Goal: Find specific page/section: Find specific page/section

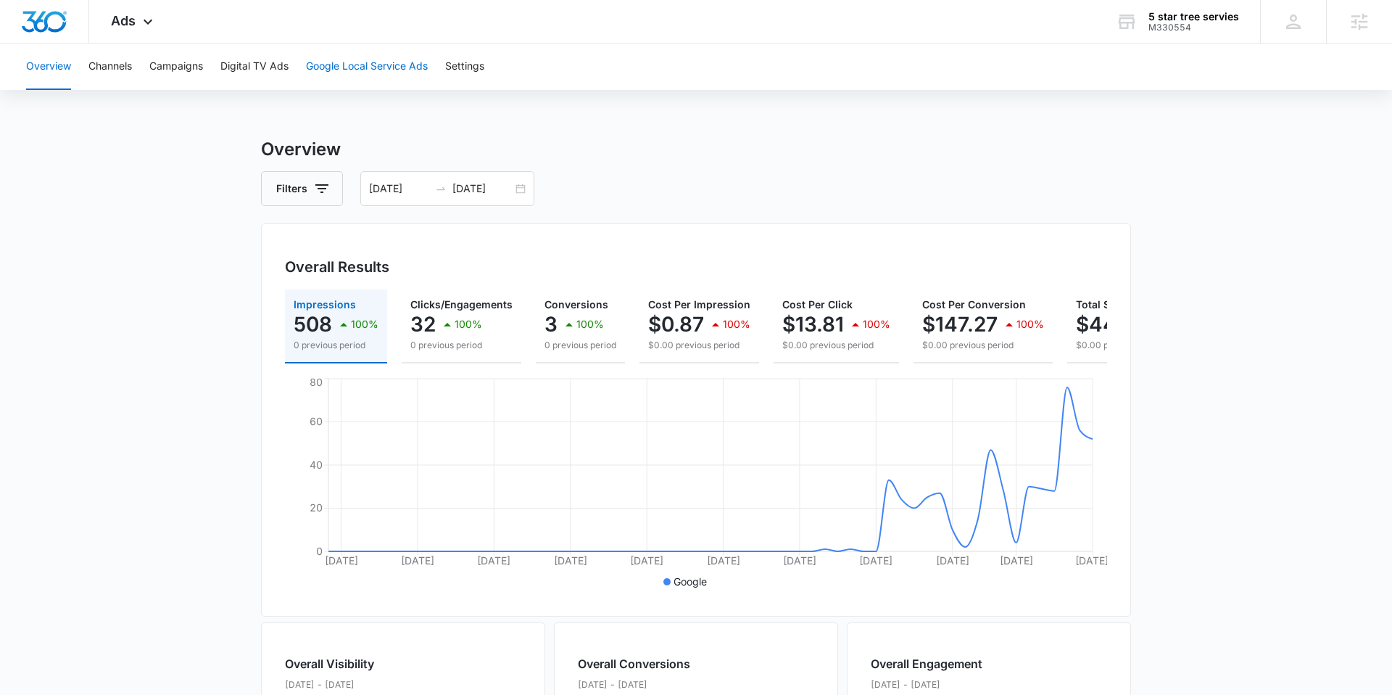
click at [355, 60] on button "Google Local Service Ads" at bounding box center [367, 67] width 122 height 46
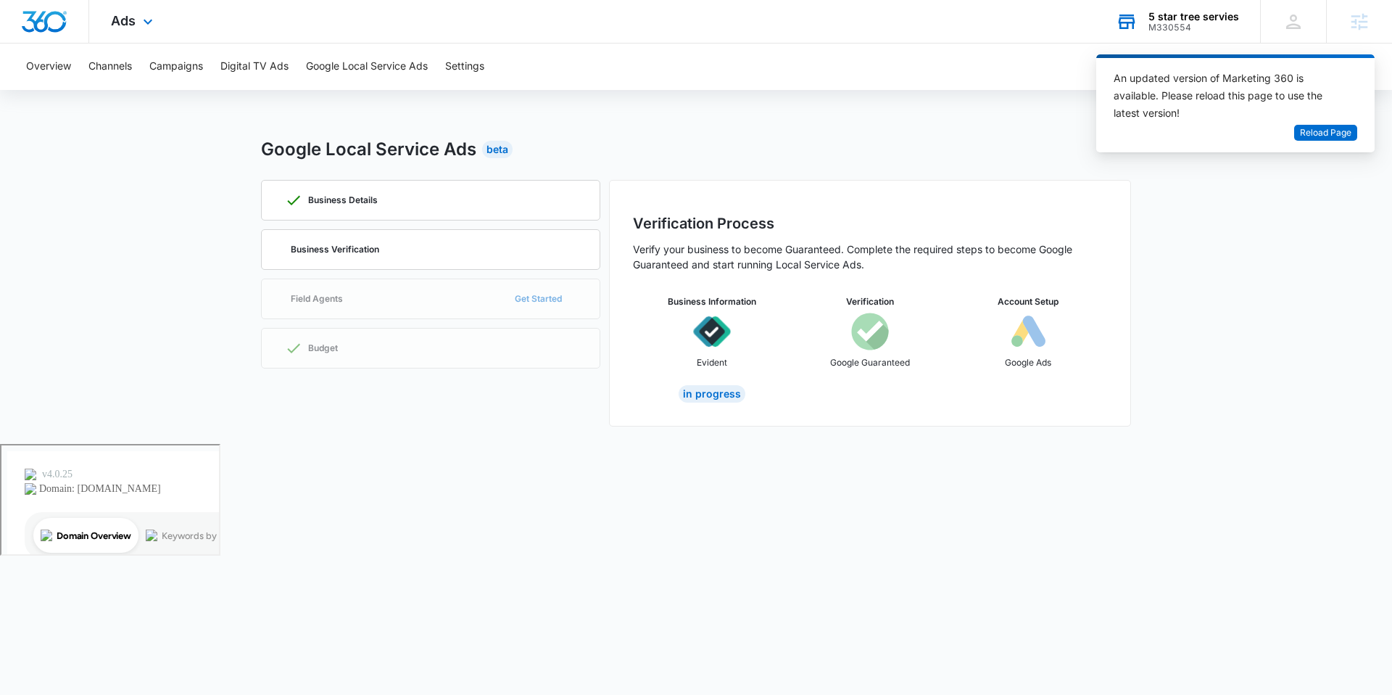
click at [1158, 33] on div "5 star tree servies M330554 Your Accounts View All" at bounding box center [1177, 21] width 166 height 43
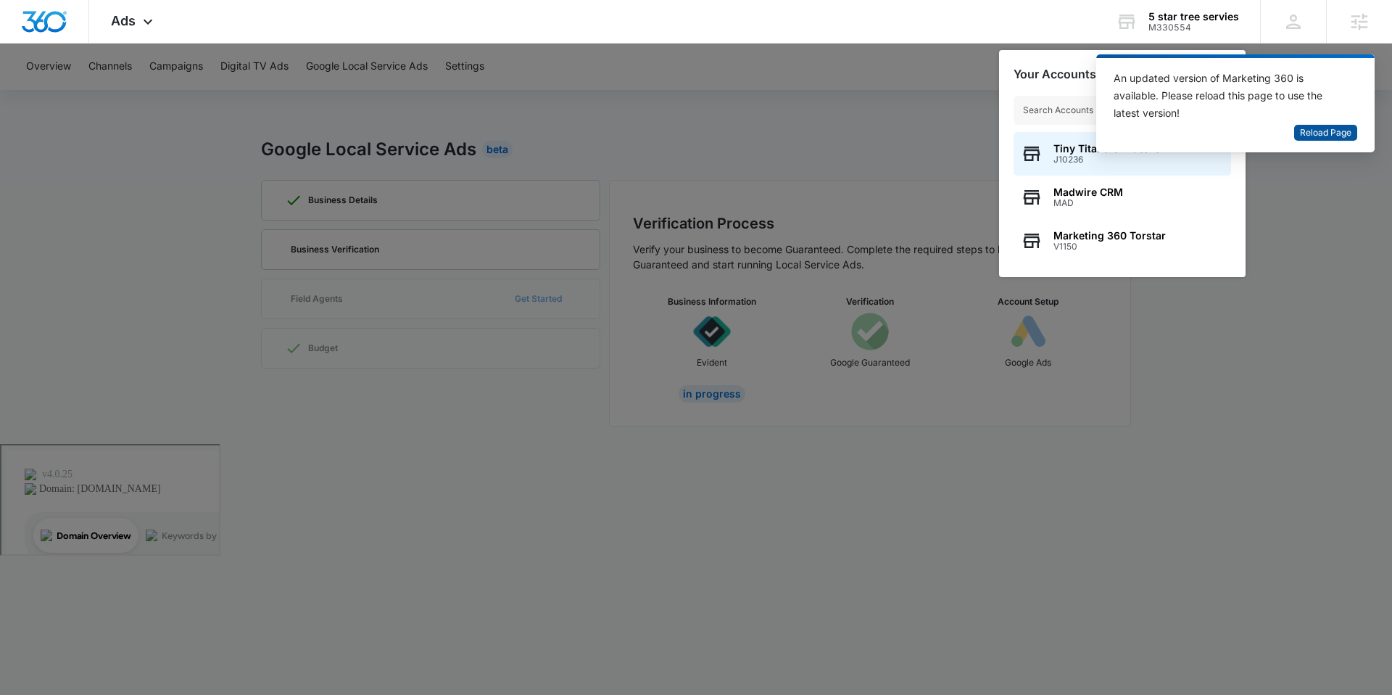
click at [1315, 136] on span "Reload Page" at bounding box center [1325, 133] width 51 height 14
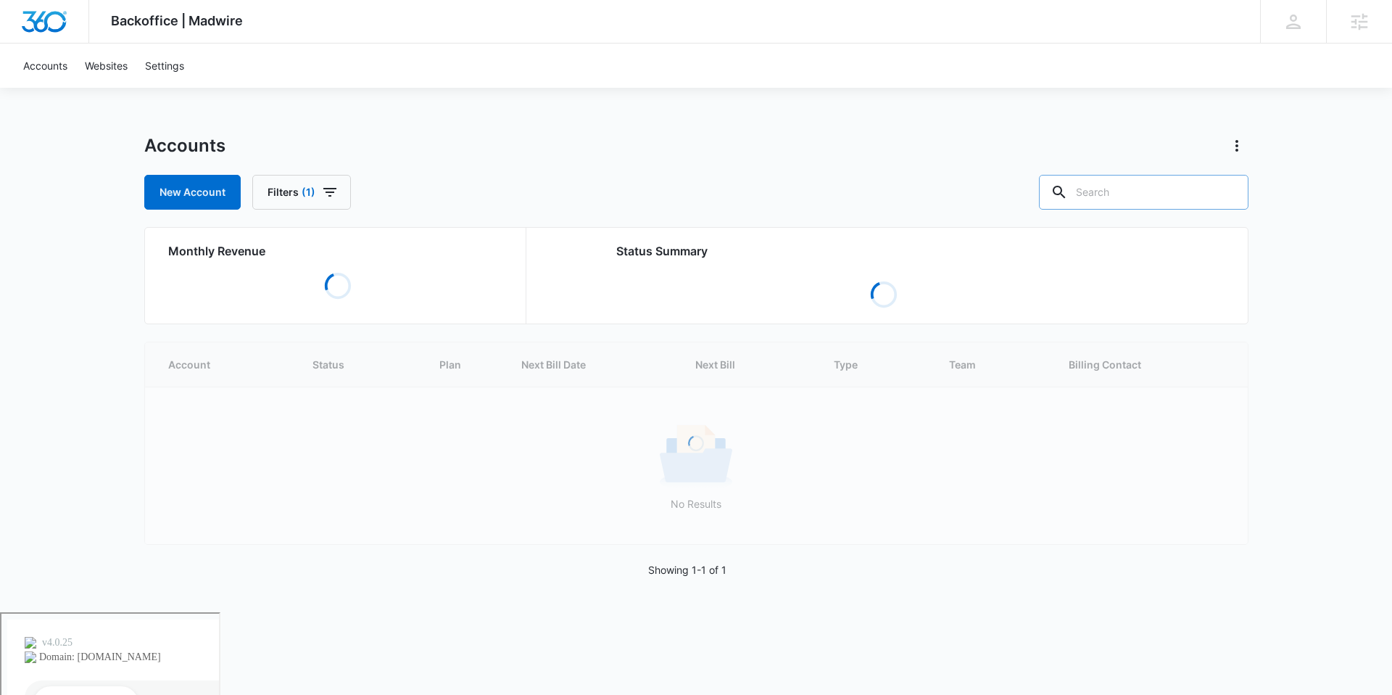
click at [1121, 191] on input "text" at bounding box center [1144, 192] width 210 height 35
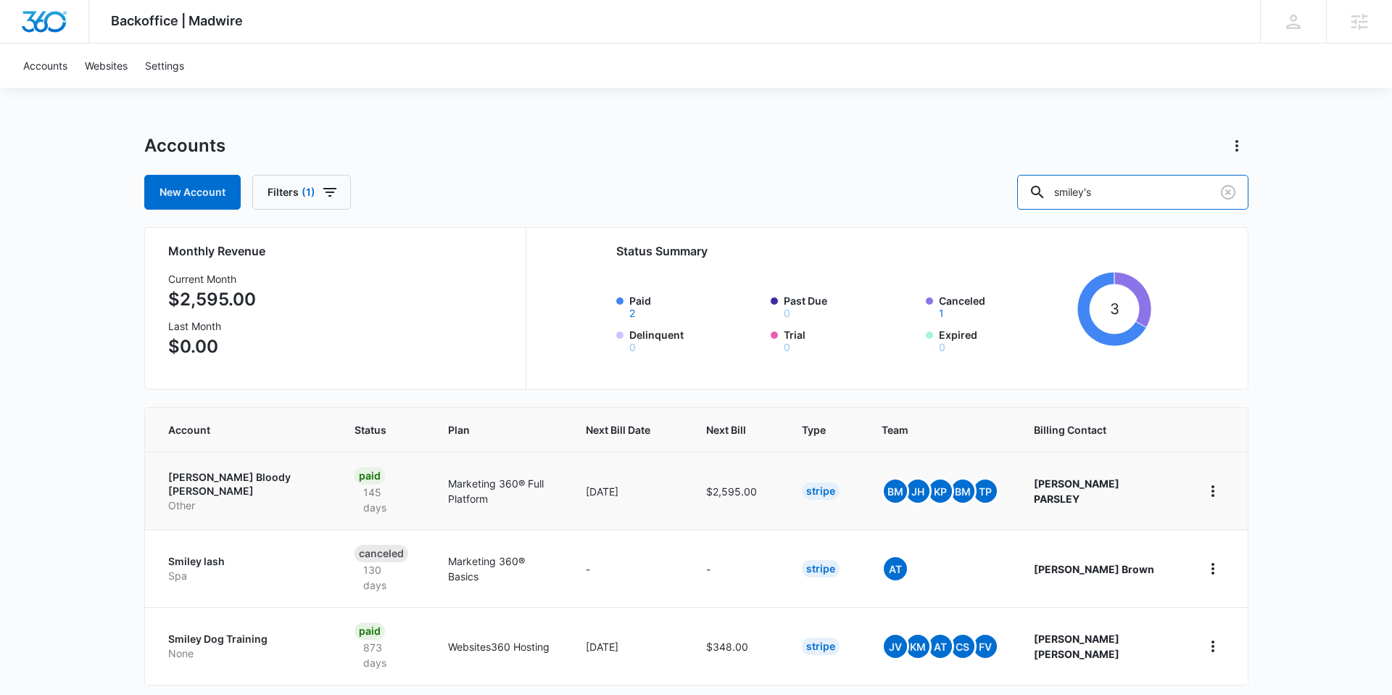
type input "smiley's"
click at [189, 498] on p "Other" at bounding box center [244, 505] width 152 height 15
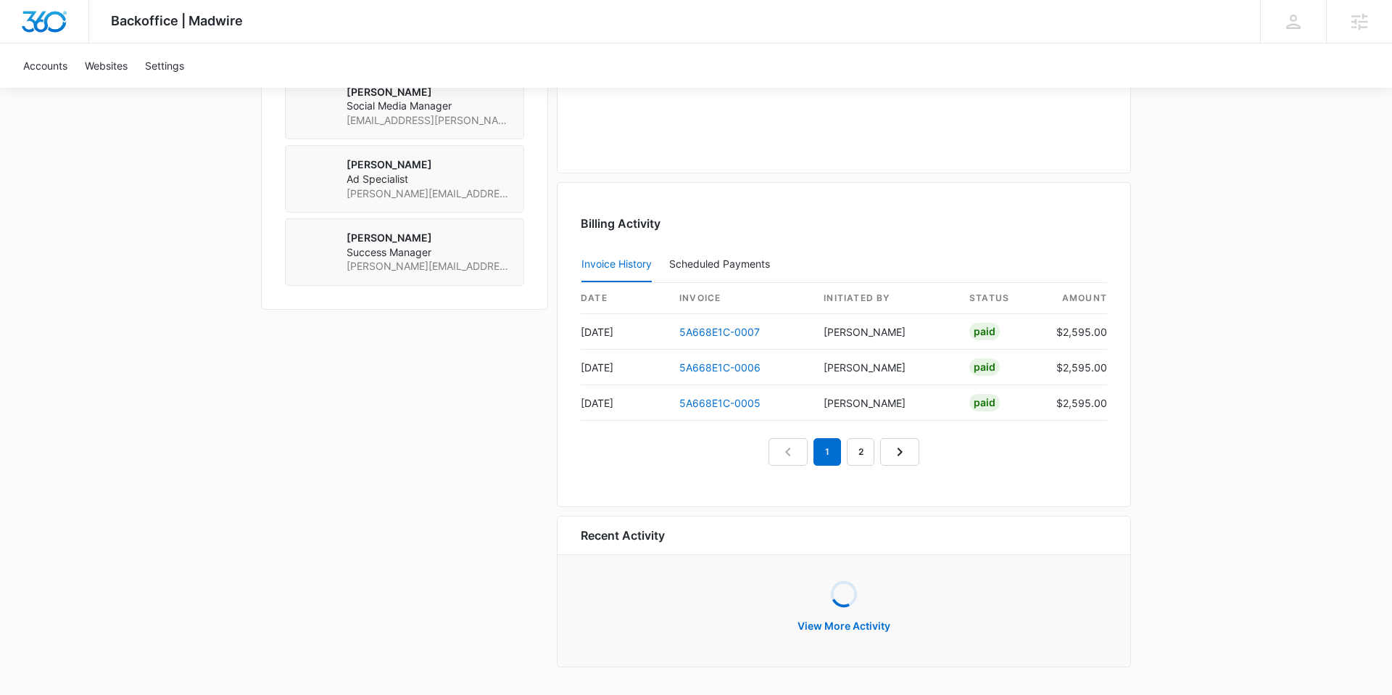
scroll to position [1260, 0]
click at [853, 459] on div "date invoice Initiated By status amount Aug 16 5A668E1C-0007 Rochelle Young Pai…" at bounding box center [844, 377] width 527 height 183
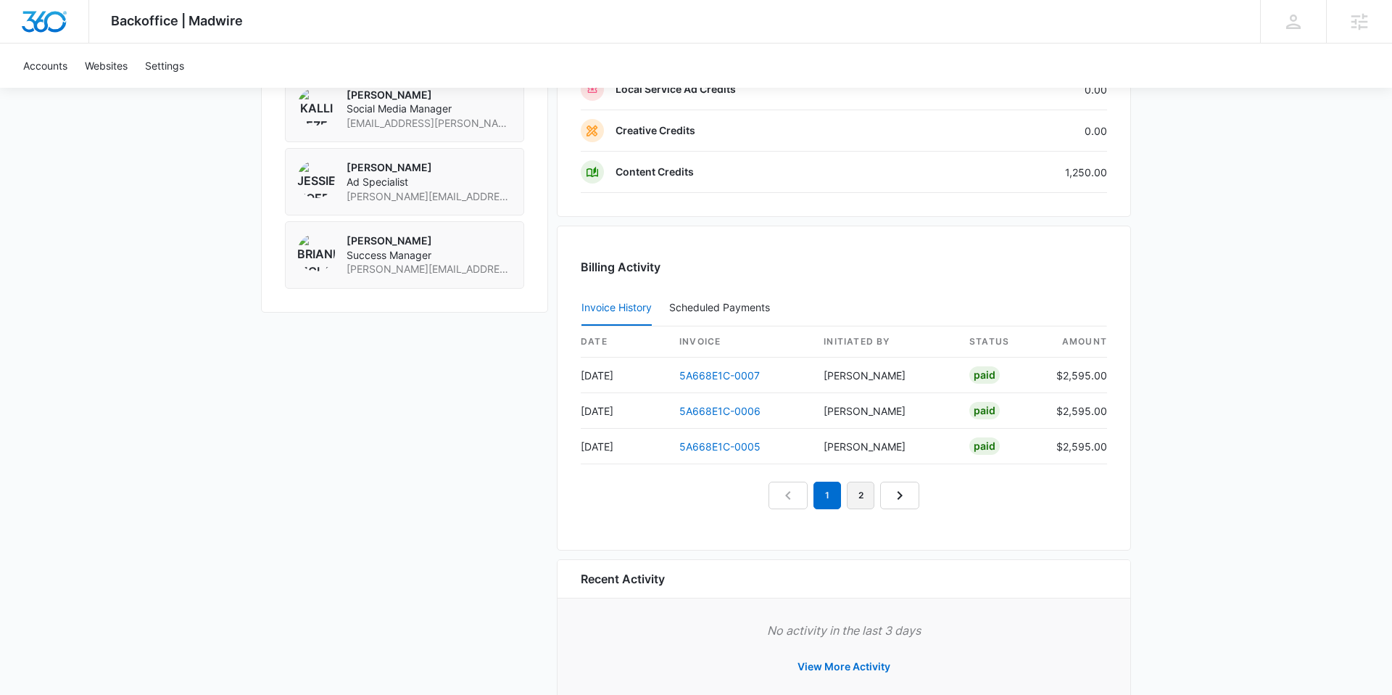
click at [859, 489] on link "2" at bounding box center [861, 496] width 28 height 28
click at [878, 494] on link "3" at bounding box center [878, 496] width 28 height 28
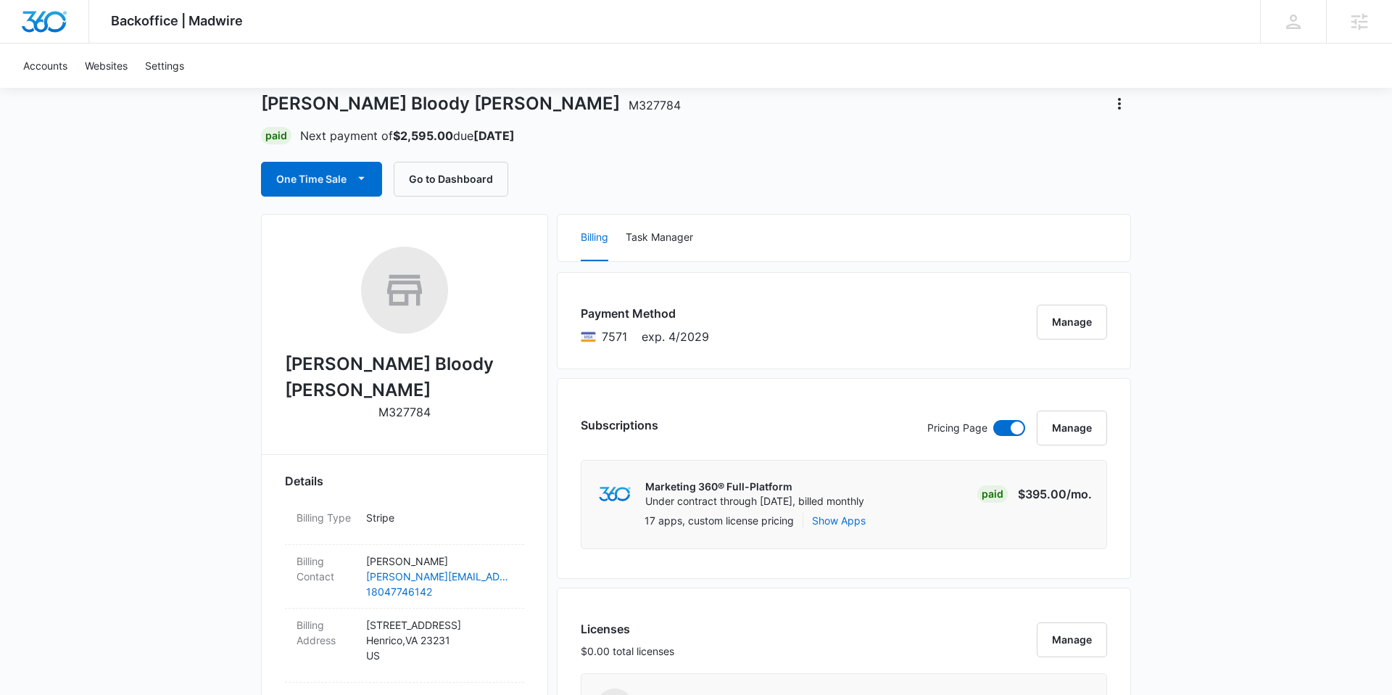
scroll to position [0, 0]
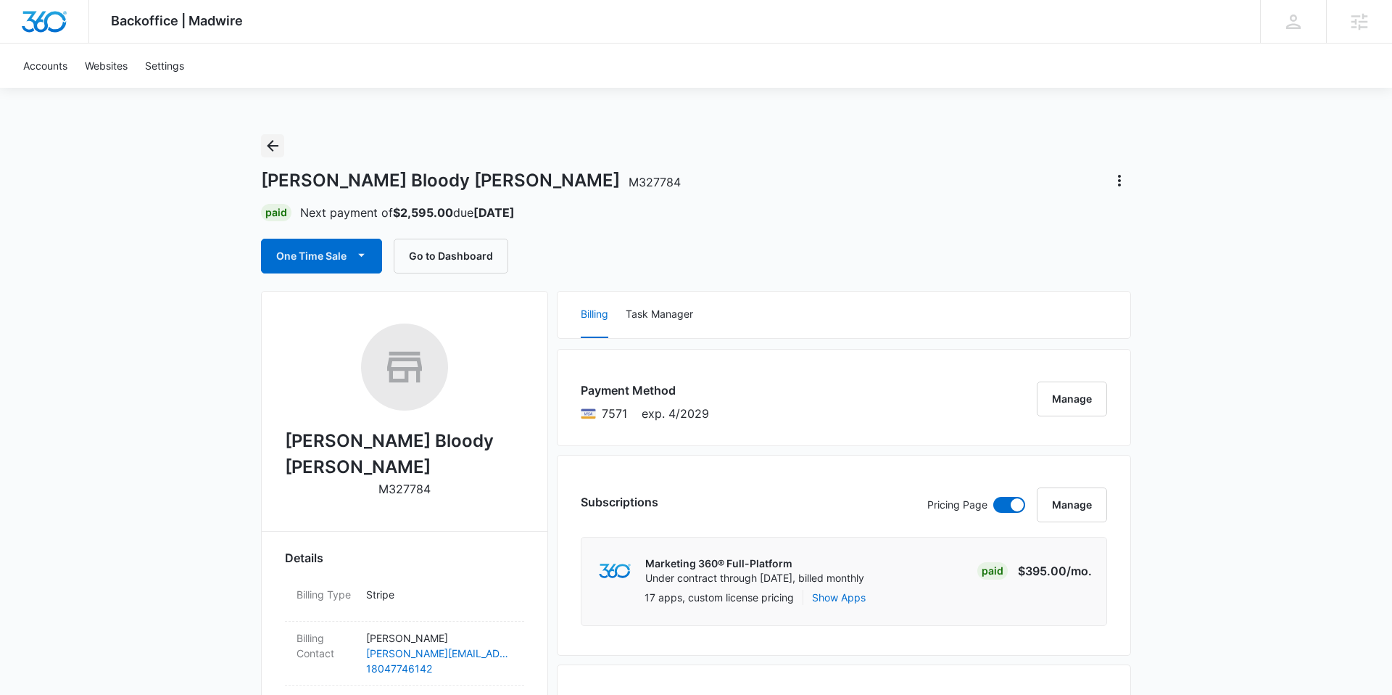
click at [266, 144] on icon "Back" at bounding box center [272, 145] width 17 height 17
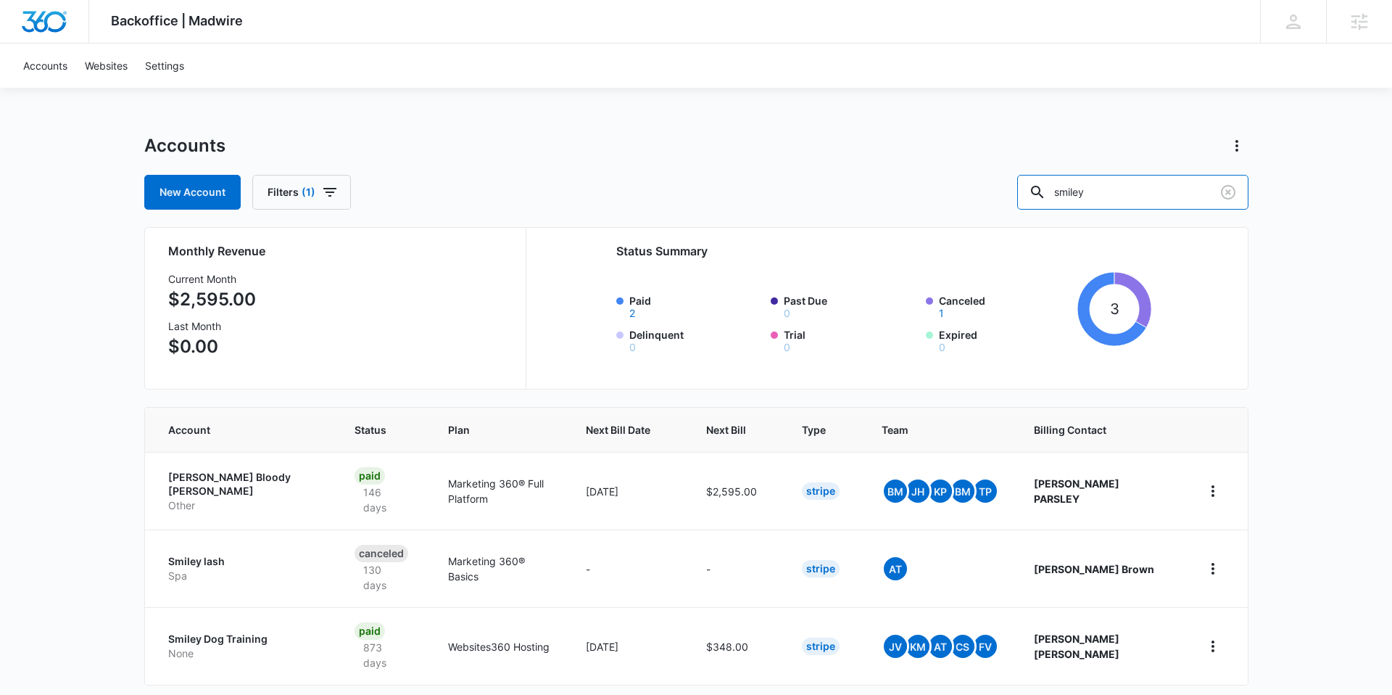
drag, startPoint x: 1134, startPoint y: 202, endPoint x: 1028, endPoint y: 192, distance: 106.3
click at [1028, 192] on div "New Account Filters (1) smiley" at bounding box center [696, 192] width 1105 height 35
type input "b"
type input "holiday park"
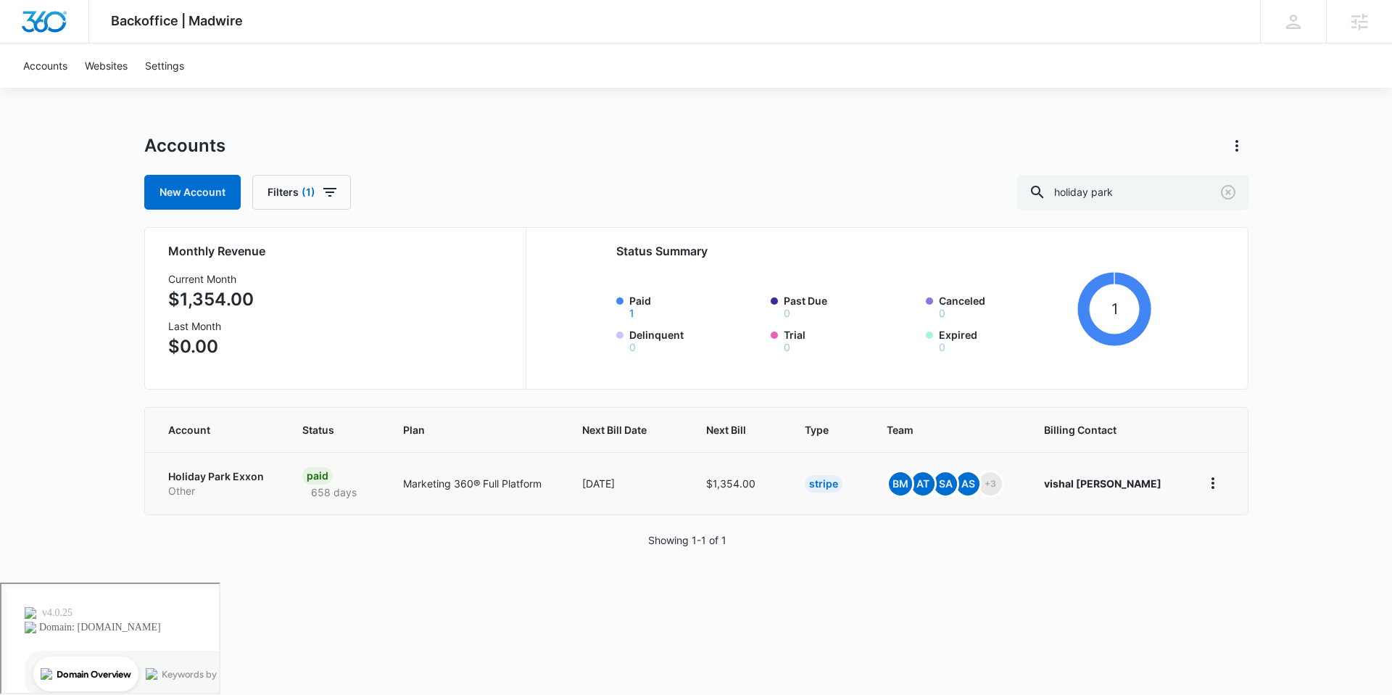
click at [231, 471] on p "Holiday Park Exxon" at bounding box center [218, 476] width 100 height 15
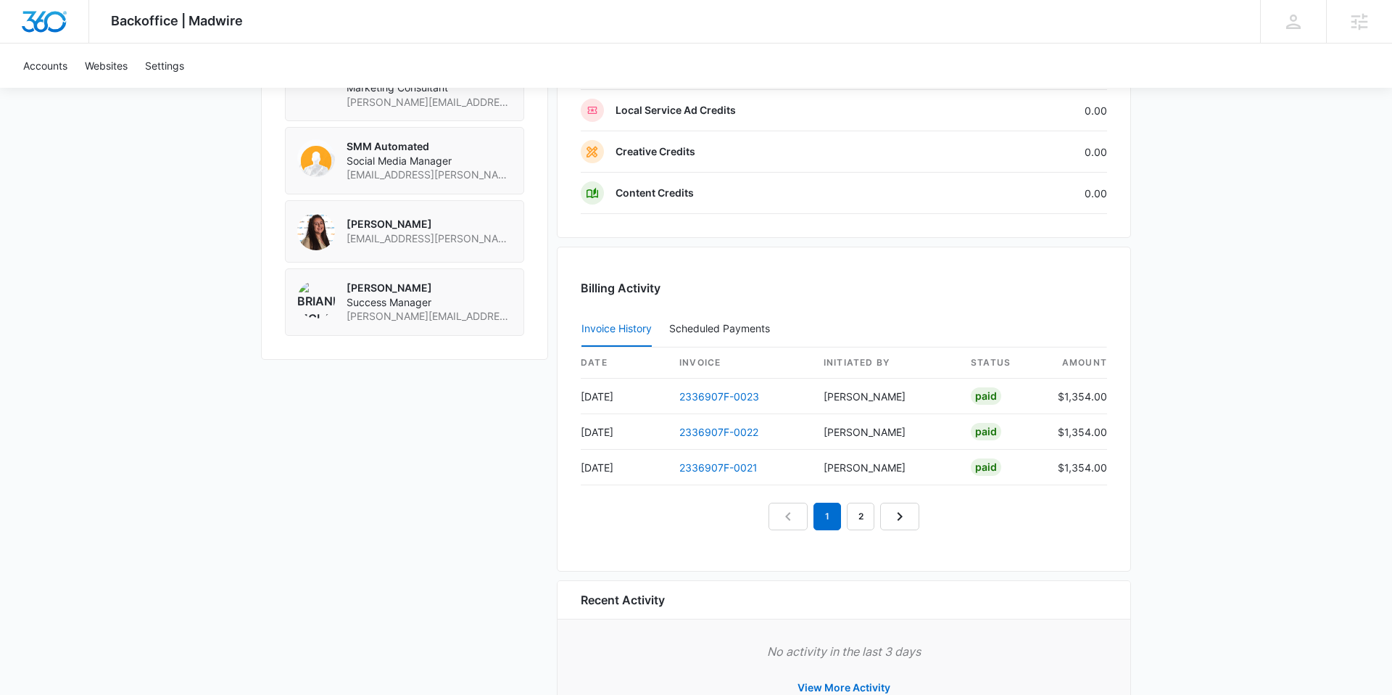
scroll to position [1375, 0]
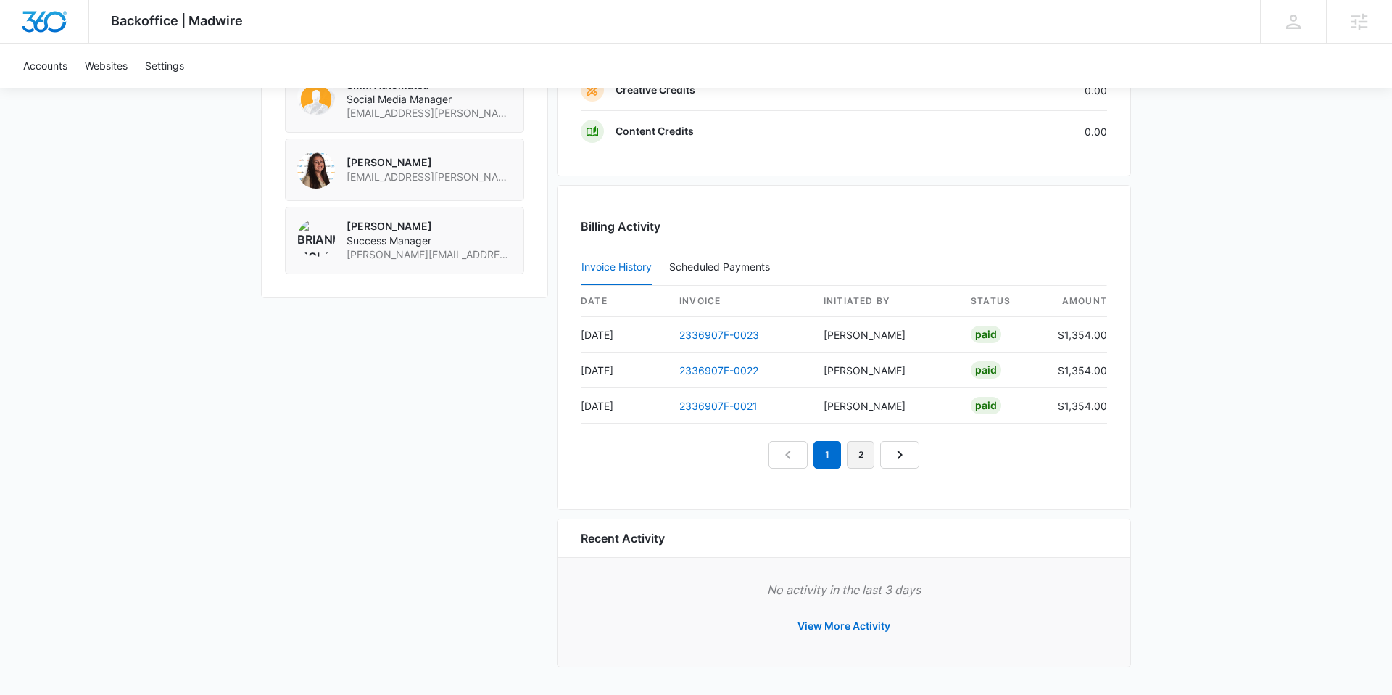
click at [856, 447] on link "2" at bounding box center [861, 455] width 28 height 28
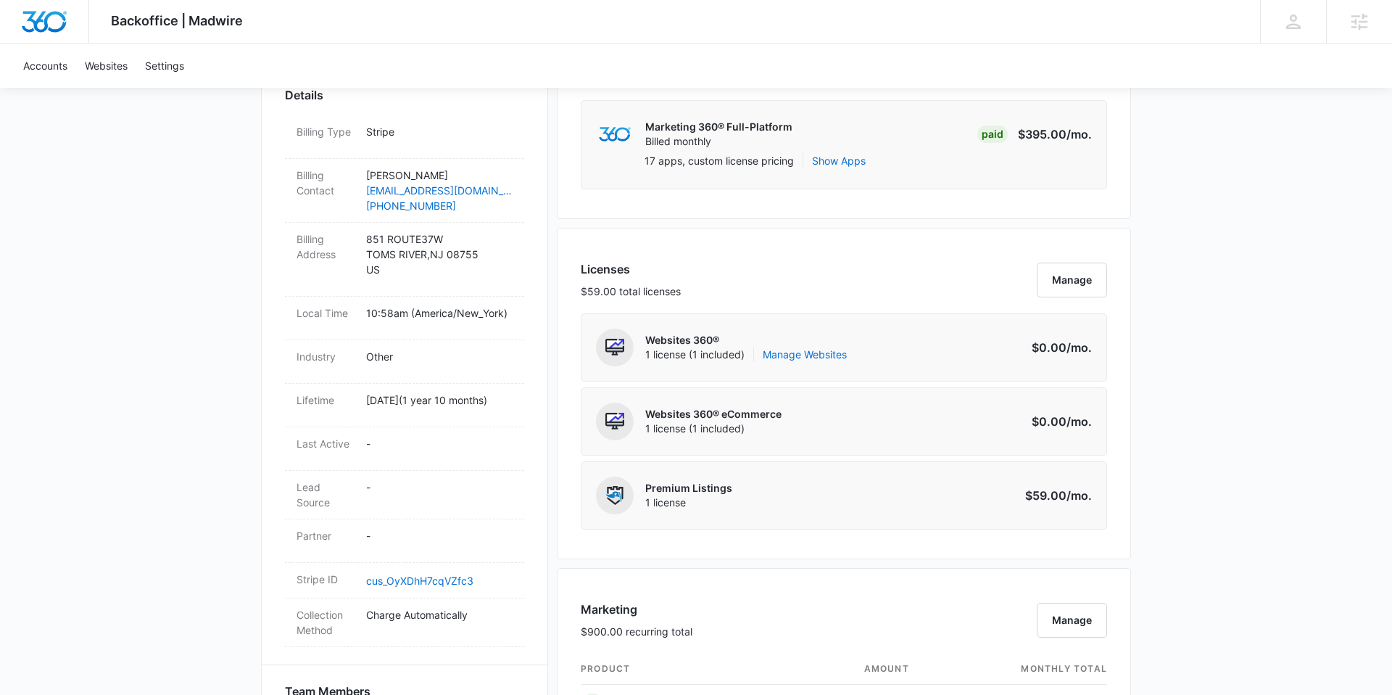
scroll to position [440, 0]
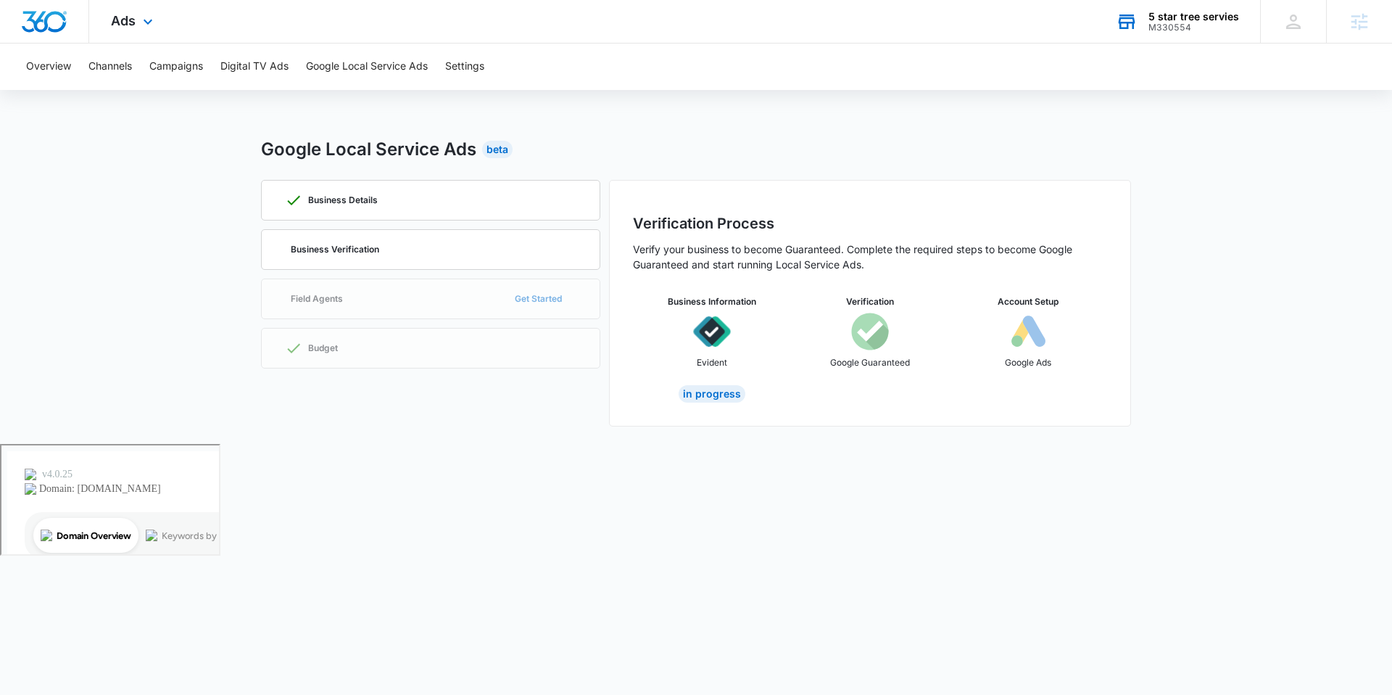
click at [1162, 22] on div "M330554" at bounding box center [1194, 27] width 91 height 10
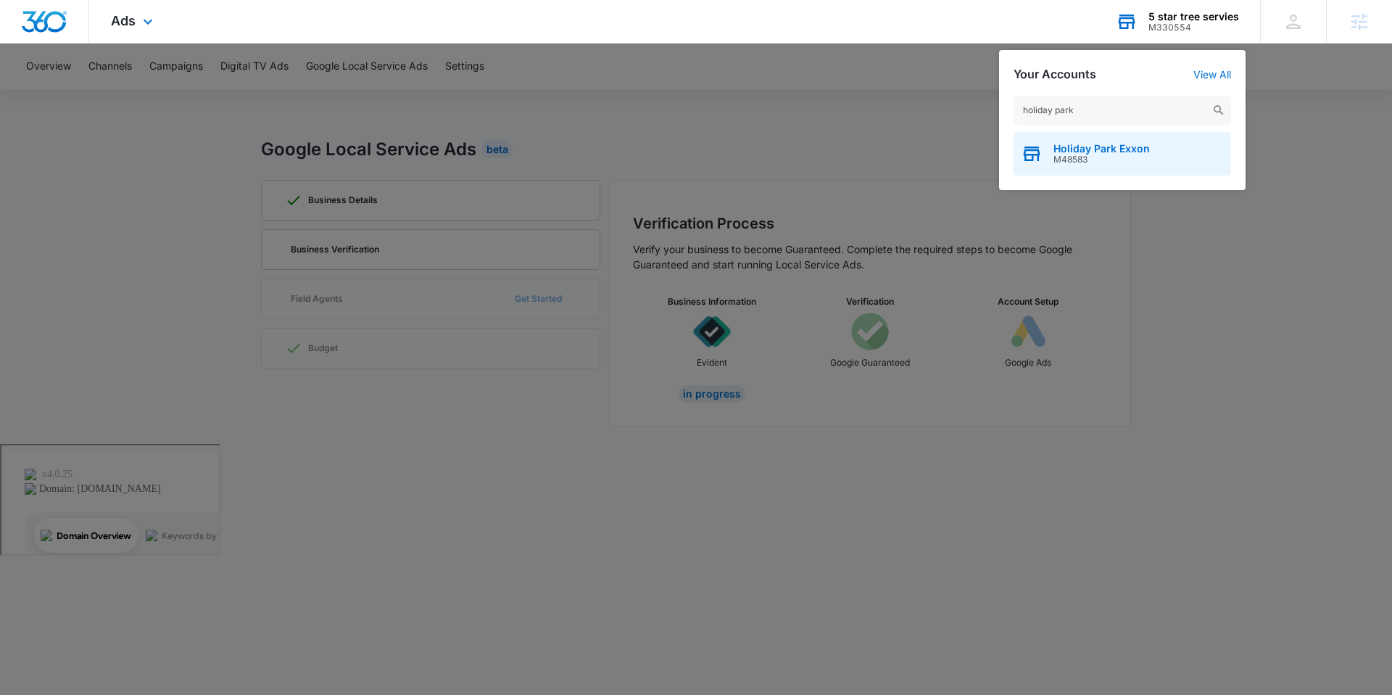
type input "holiday park"
click at [1094, 155] on span "M48583" at bounding box center [1102, 159] width 96 height 10
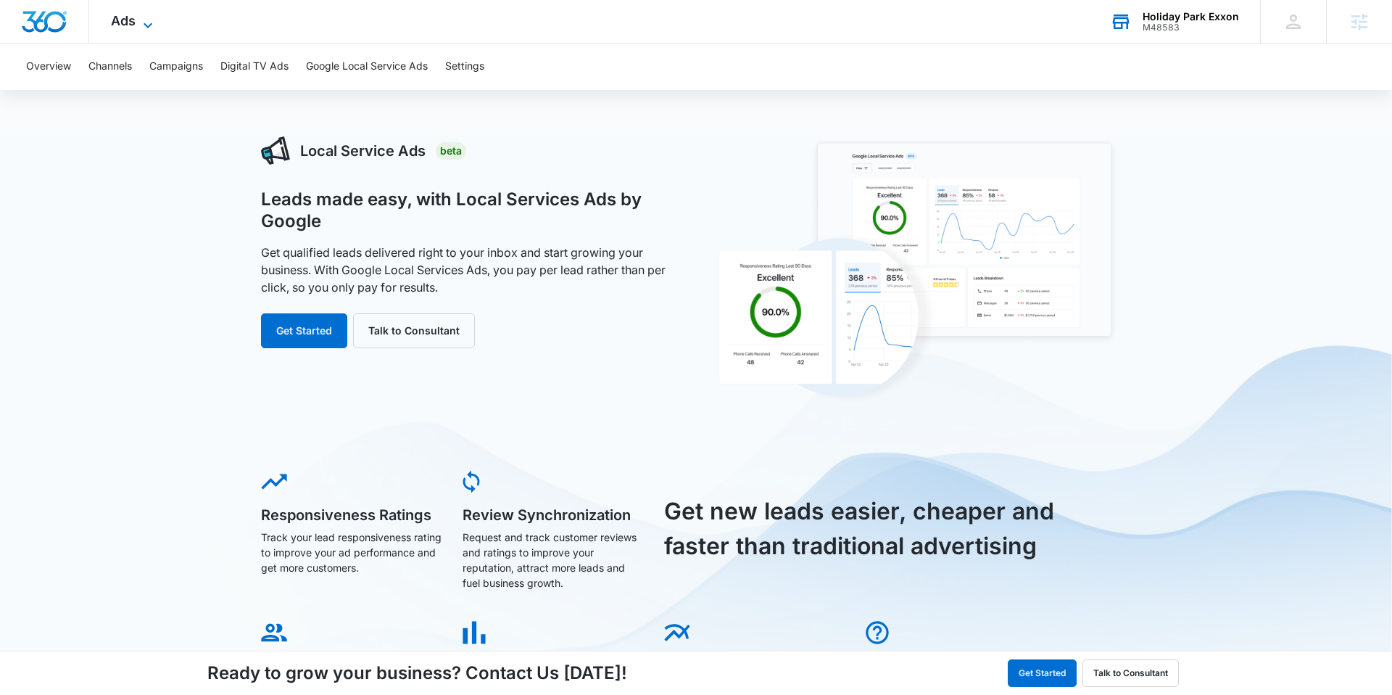
click at [140, 20] on icon at bounding box center [147, 25] width 17 height 17
